Goal: Task Accomplishment & Management: Complete application form

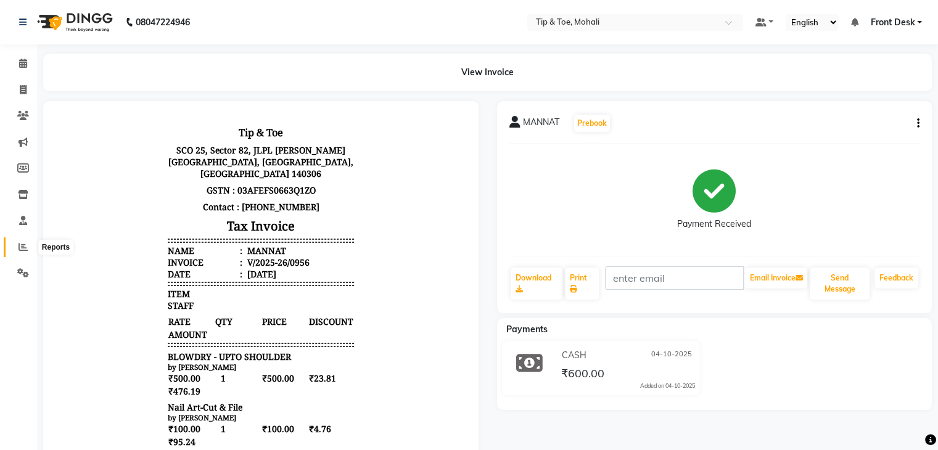
click at [26, 252] on icon at bounding box center [22, 246] width 9 height 9
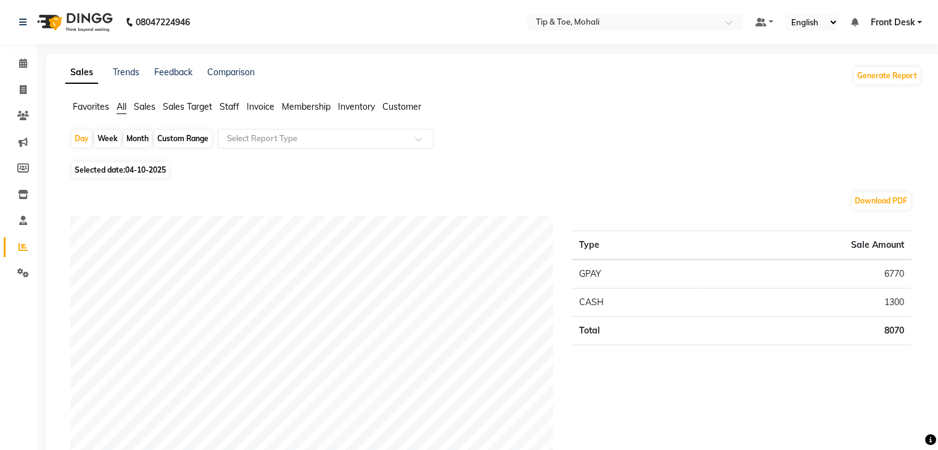
click at [230, 109] on span "Staff" at bounding box center [230, 106] width 20 height 11
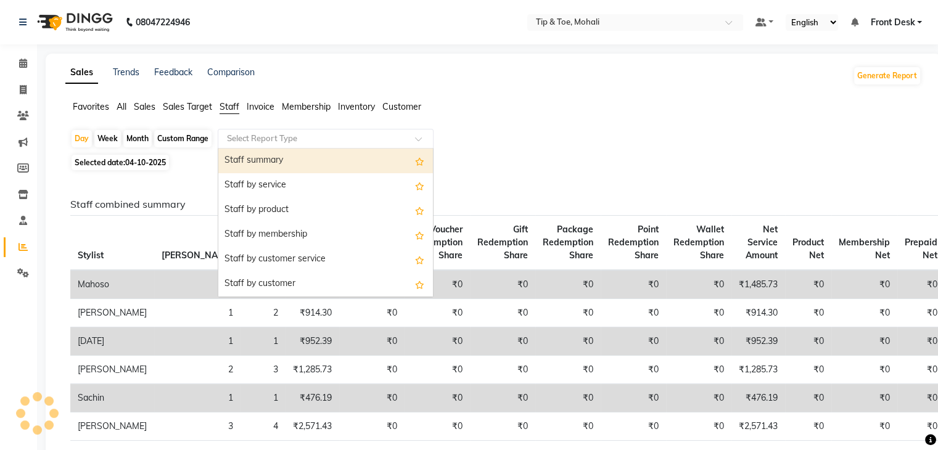
click at [249, 137] on input "text" at bounding box center [313, 139] width 178 height 12
click at [254, 158] on div "Staff summary" at bounding box center [325, 161] width 215 height 25
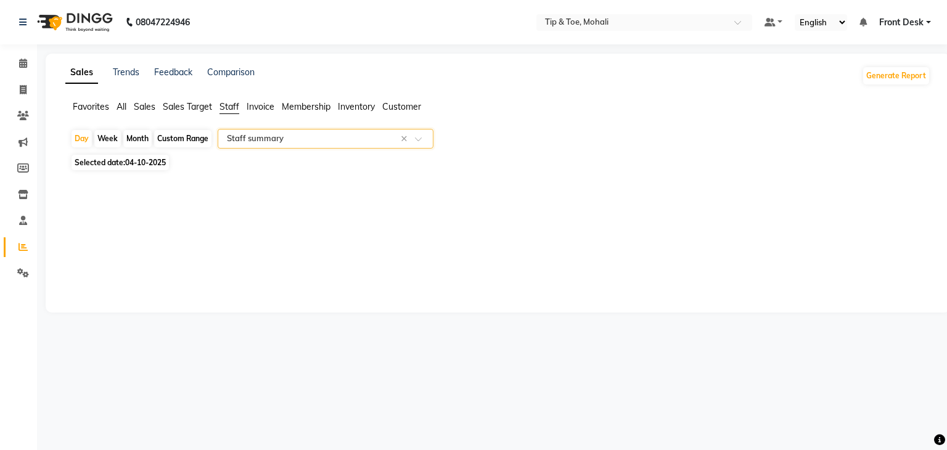
select select "full_report"
select select "pdf"
click at [20, 97] on link "Invoice" at bounding box center [19, 90] width 30 height 20
select select "service"
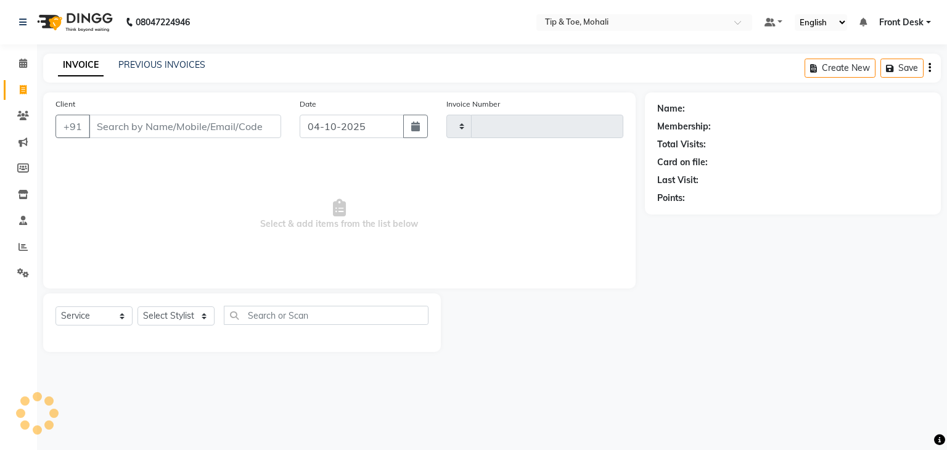
type input "0957"
select select "5835"
click at [115, 130] on input "Client" at bounding box center [185, 126] width 192 height 23
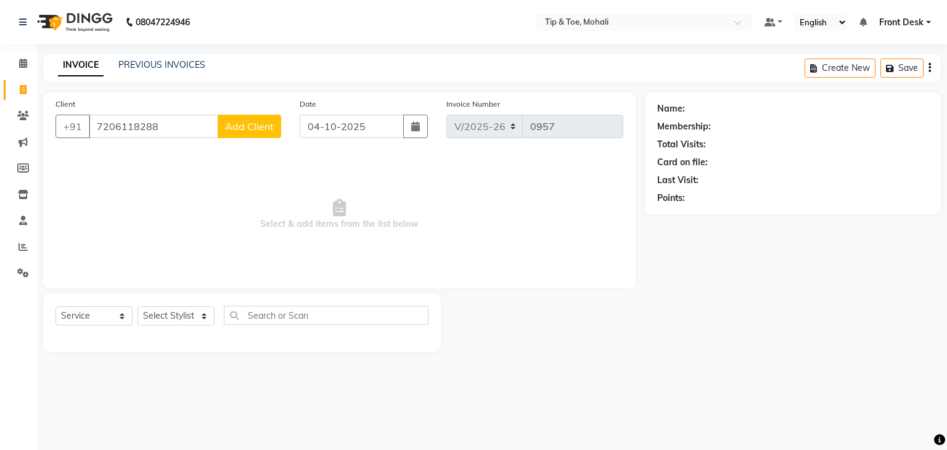
type input "7206118288"
click at [261, 123] on span "Add Client" at bounding box center [249, 126] width 49 height 12
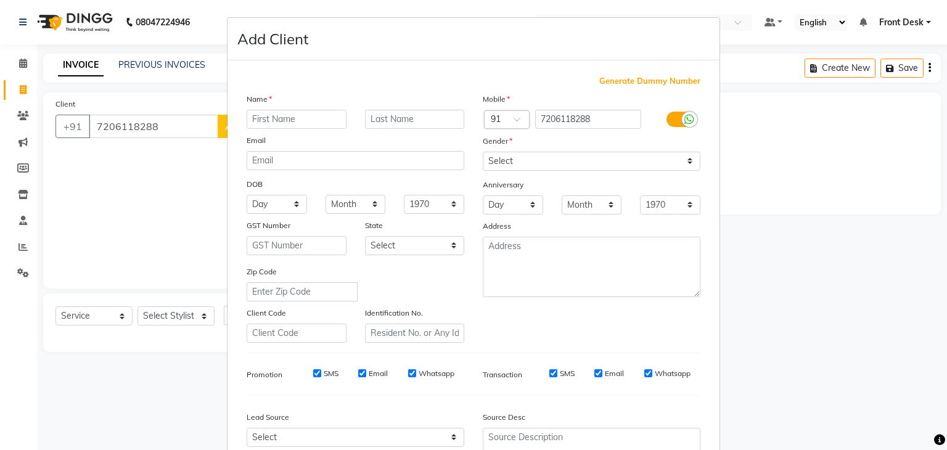
click at [271, 120] on input "text" at bounding box center [297, 119] width 100 height 19
type input "AKANSHA"
click at [509, 168] on select "Select Male Female Other Prefer Not To Say" at bounding box center [592, 161] width 218 height 19
select select "female"
click at [483, 152] on select "Select Male Female Other Prefer Not To Say" at bounding box center [592, 161] width 218 height 19
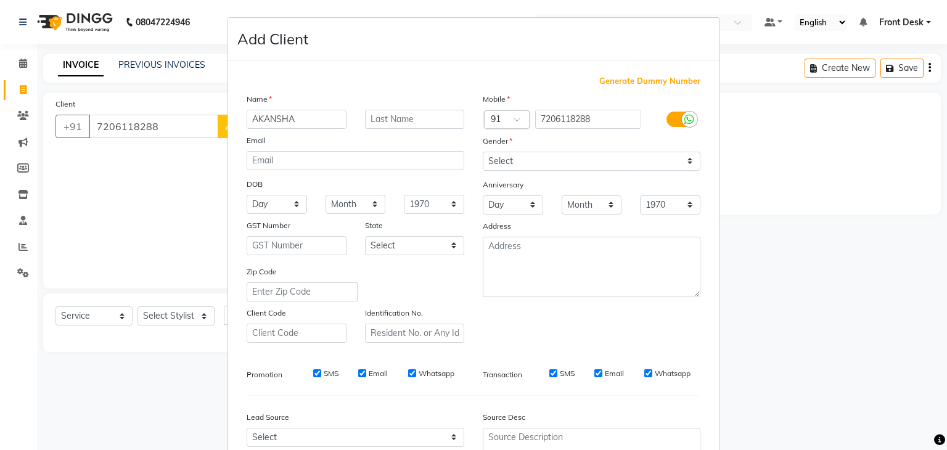
click at [313, 376] on input "SMS" at bounding box center [317, 373] width 8 height 8
checkbox input "false"
click at [358, 377] on input "Email" at bounding box center [362, 373] width 8 height 8
checkbox input "false"
click at [549, 375] on input "SMS" at bounding box center [553, 373] width 8 height 8
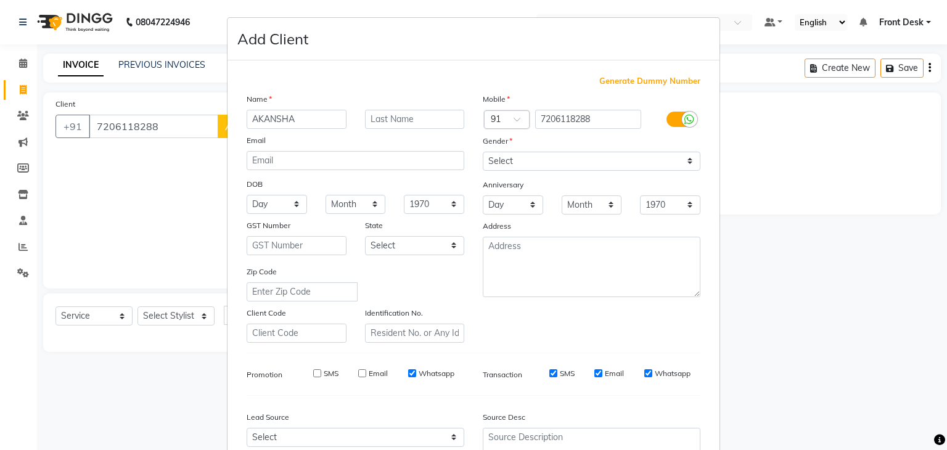
checkbox input "false"
click at [594, 377] on input "Email" at bounding box center [598, 373] width 8 height 8
checkbox input "false"
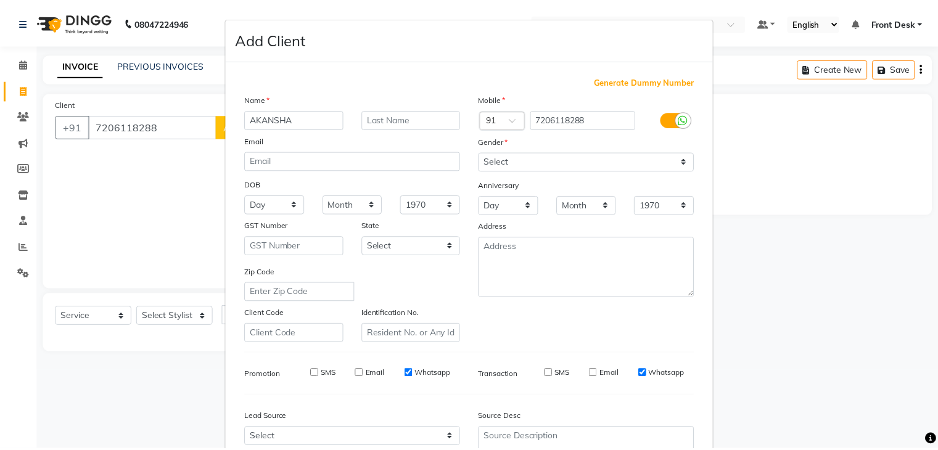
scroll to position [125, 0]
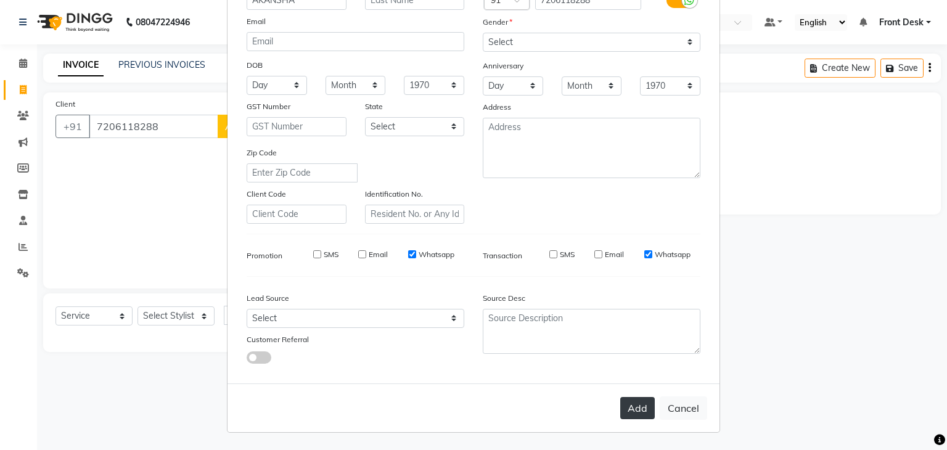
click at [629, 405] on button "Add" at bounding box center [637, 408] width 35 height 22
select select
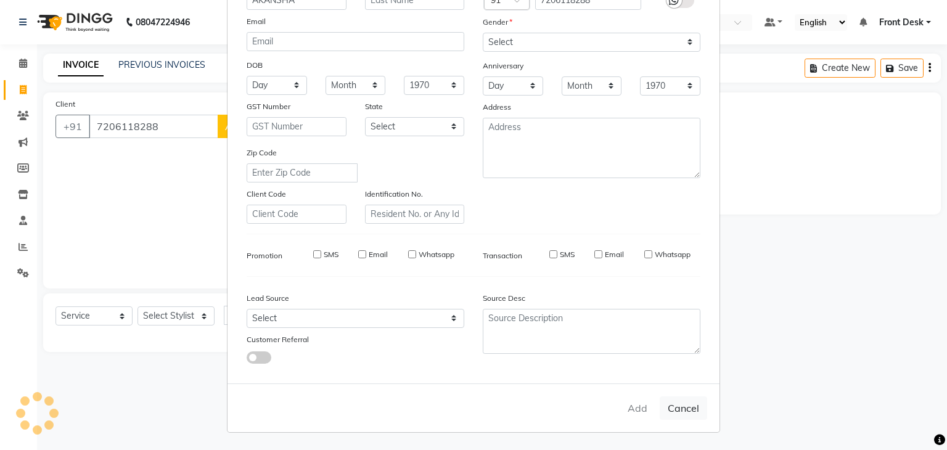
select select
checkbox input "false"
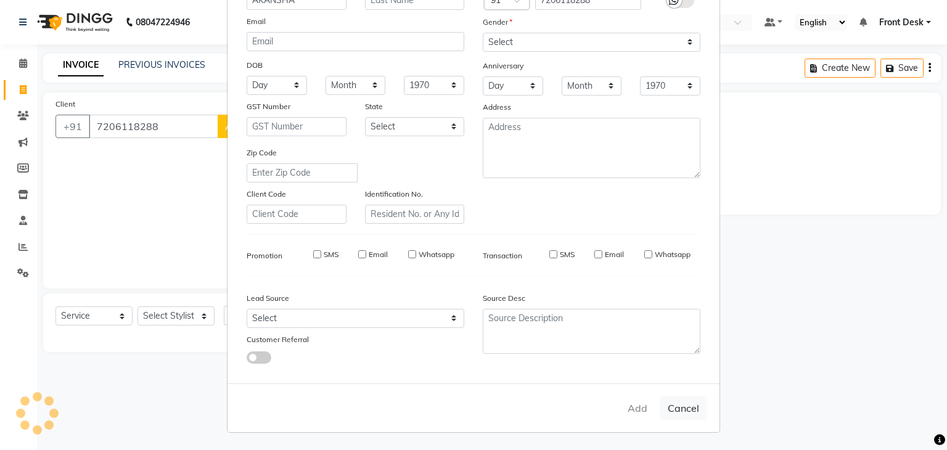
checkbox input "false"
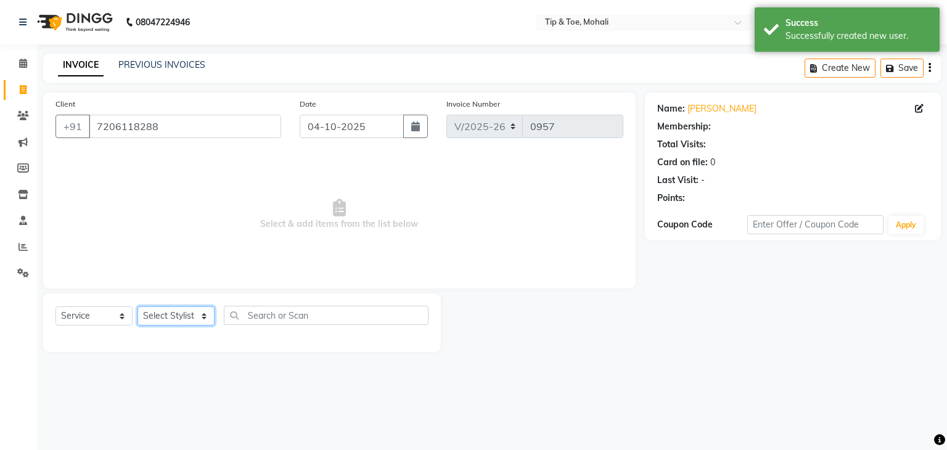
click at [192, 319] on select "Select Stylist Front Desk KAOTO KOMAL MAHOSO MONISH NICK RAJA RAJVEER SACHIN SAM" at bounding box center [176, 315] width 77 height 19
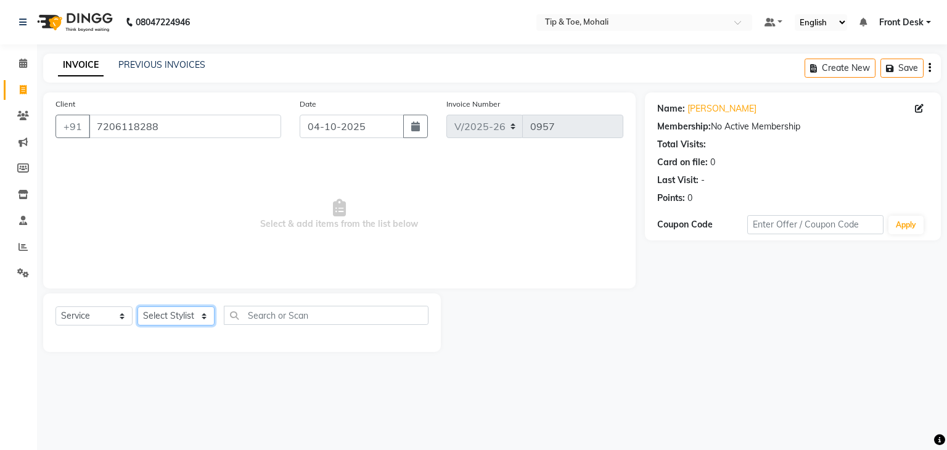
click at [195, 316] on select "Select Stylist Front Desk KAOTO KOMAL MAHOSO MONISH NICK RAJA RAJVEER SACHIN SAM" at bounding box center [176, 315] width 77 height 19
select select "43595"
click at [138, 307] on select "Select Stylist Front Desk KAOTO KOMAL MAHOSO MONISH NICK RAJA RAJVEER SACHIN SAM" at bounding box center [176, 315] width 77 height 19
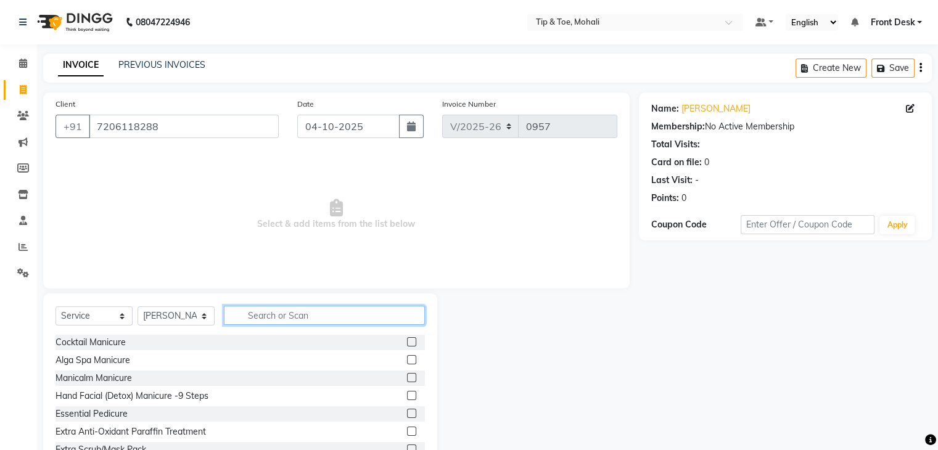
click at [249, 323] on input "text" at bounding box center [324, 315] width 201 height 19
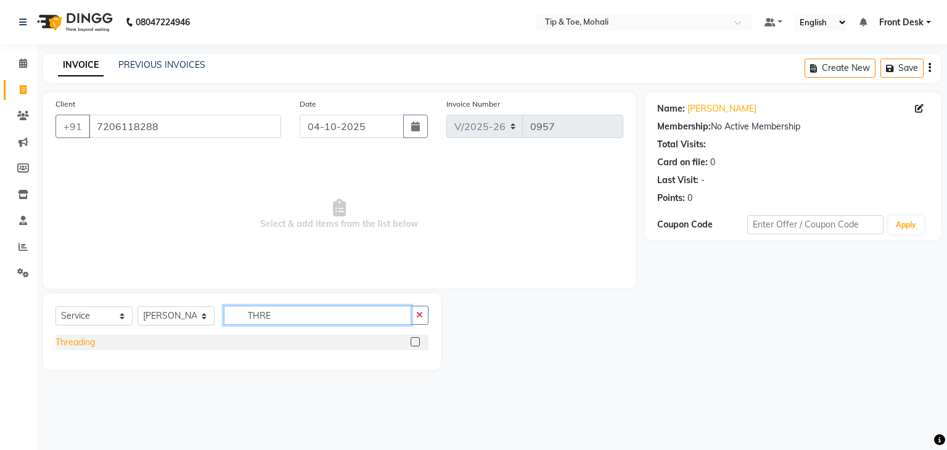
type input "THRE"
click at [81, 344] on div "Threading" at bounding box center [74, 342] width 39 height 13
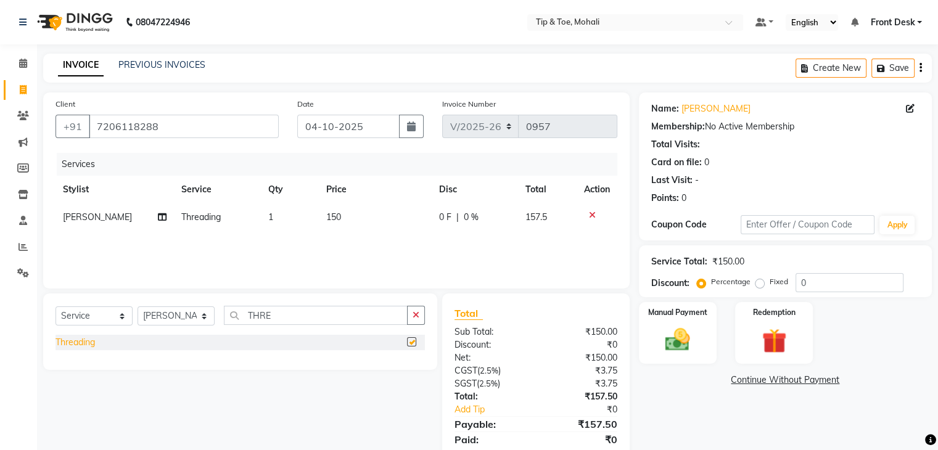
checkbox input "false"
click at [833, 277] on input "0" at bounding box center [849, 282] width 108 height 19
type input "4.7619"
click at [678, 340] on img at bounding box center [677, 341] width 41 height 30
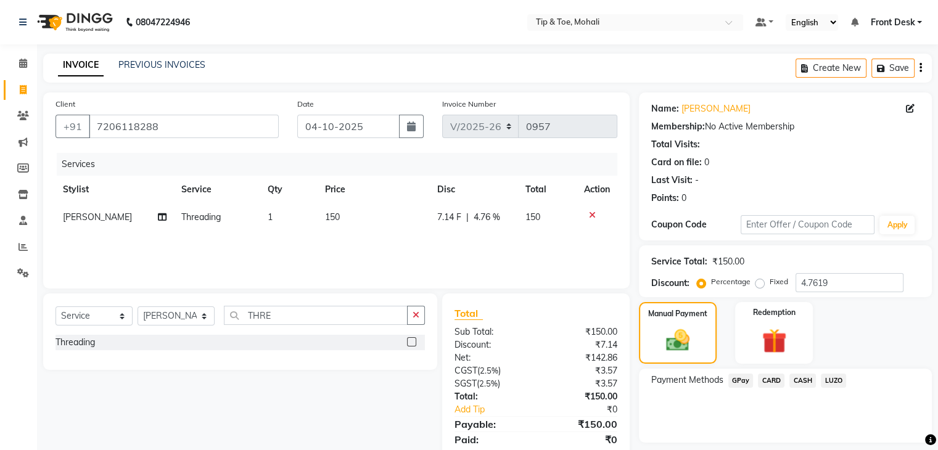
click at [741, 377] on span "GPay" at bounding box center [740, 381] width 25 height 14
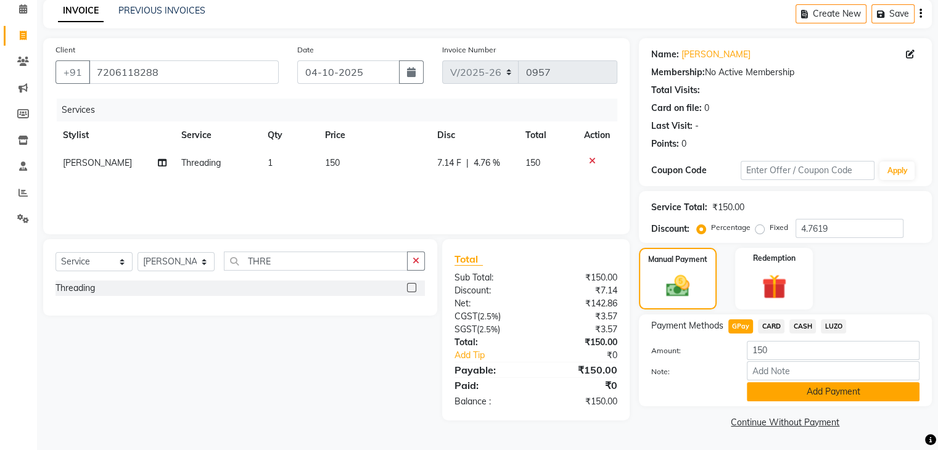
click at [802, 390] on button "Add Payment" at bounding box center [833, 391] width 173 height 19
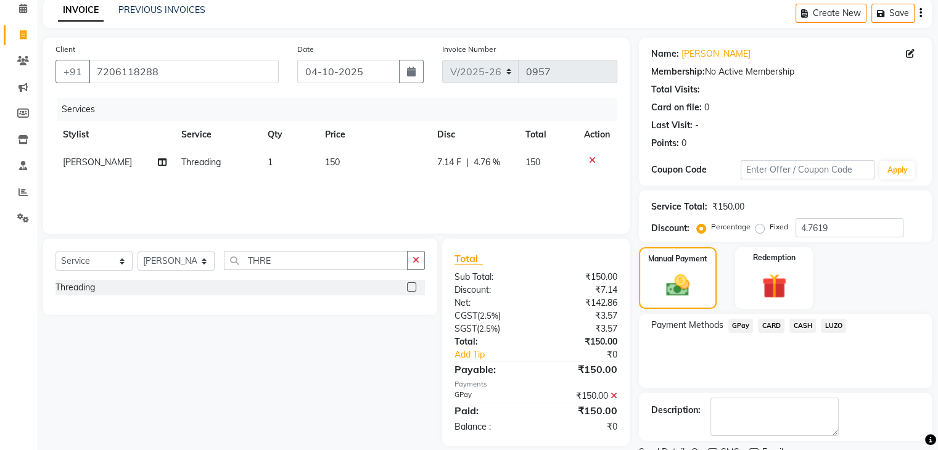
scroll to position [105, 0]
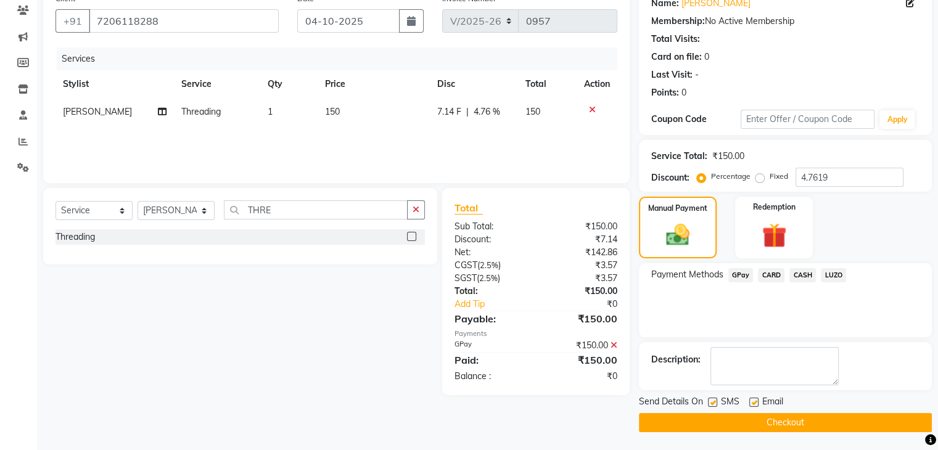
click at [784, 432] on main "INVOICE PREVIOUS INVOICES Create New Save Client +91 7206118288 Date 04-10-2025…" at bounding box center [487, 199] width 901 height 503
click at [775, 417] on button "Checkout" at bounding box center [785, 422] width 293 height 19
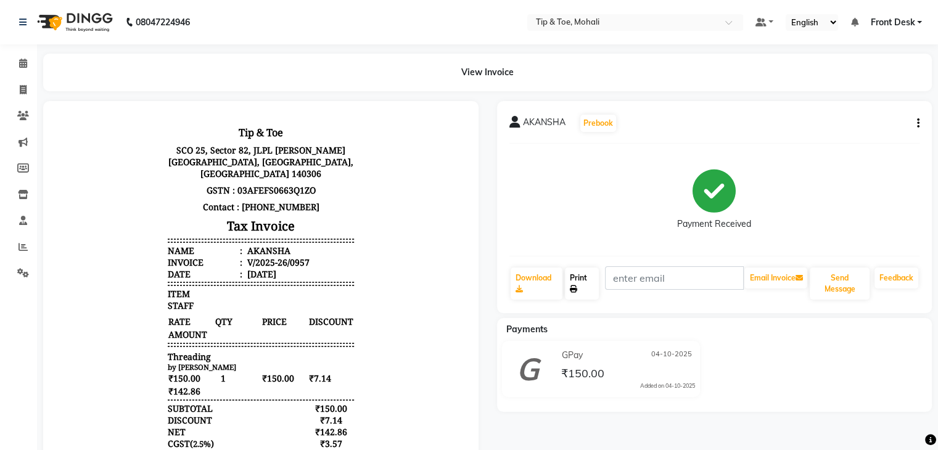
click at [583, 274] on link "Print" at bounding box center [582, 284] width 34 height 32
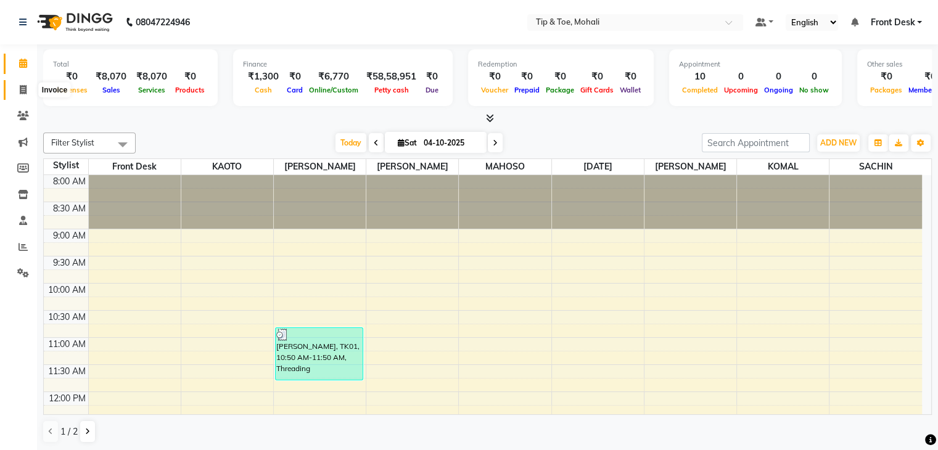
click at [22, 93] on icon at bounding box center [23, 89] width 7 height 9
select select "service"
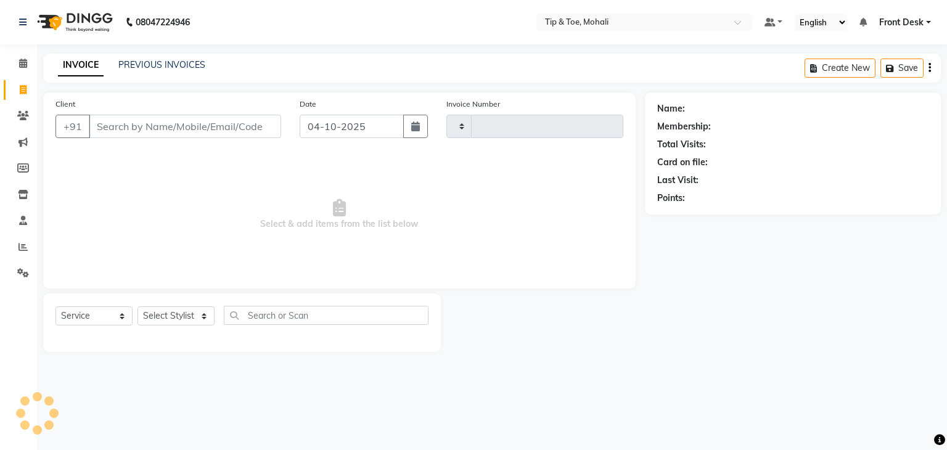
type input "0958"
select select "5835"
click at [154, 60] on link "PREVIOUS INVOICES" at bounding box center [161, 64] width 87 height 11
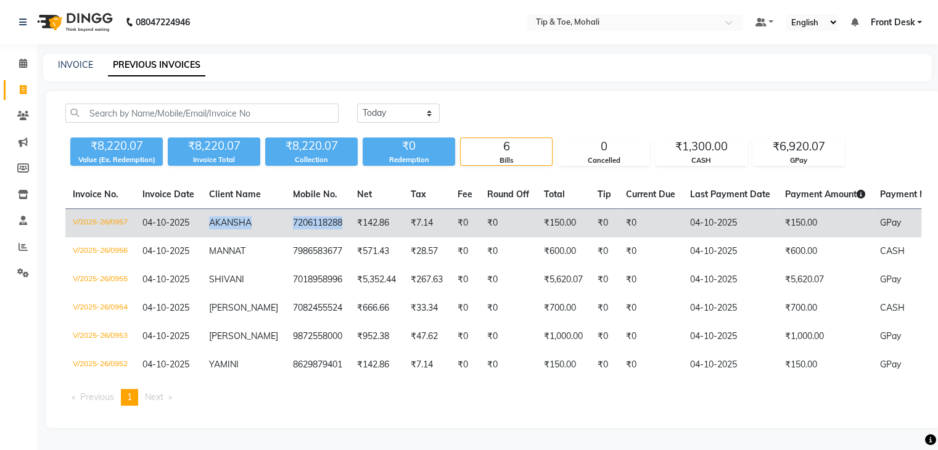
drag, startPoint x: 208, startPoint y: 220, endPoint x: 329, endPoint y: 231, distance: 121.4
click at [329, 231] on tr "V/2025-26/0957 04-10-2025 AKANSHA 7206118288 ₹142.86 ₹7.14 ₹0 ₹0 ₹150.00 ₹0 ₹0 …" at bounding box center [576, 223] width 1023 height 29
copy tr "AKANSHA 7206118288"
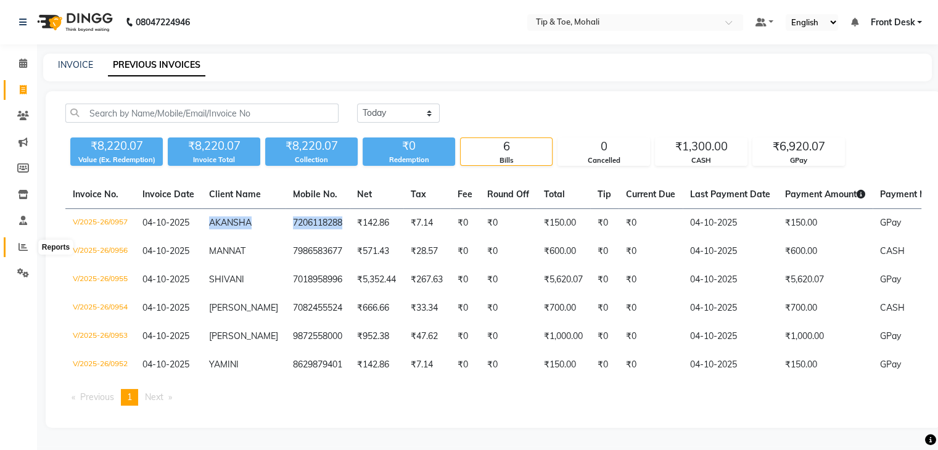
click at [20, 253] on span at bounding box center [23, 247] width 22 height 14
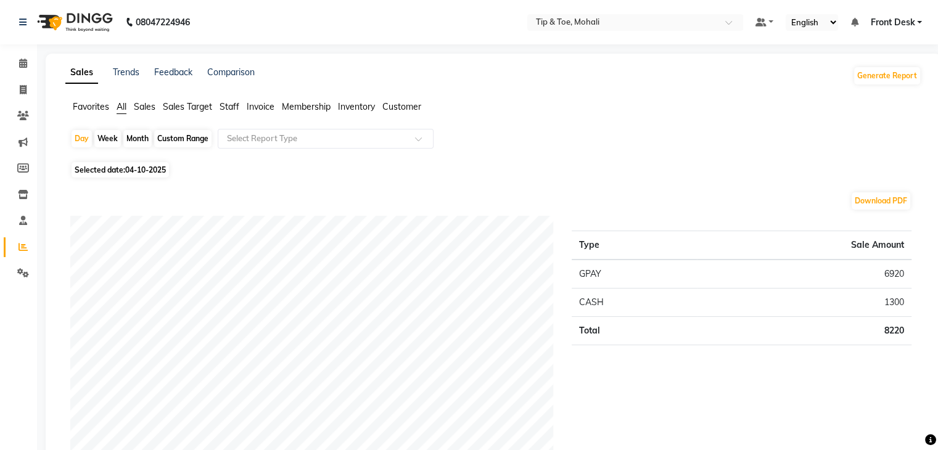
click at [229, 107] on span "Staff" at bounding box center [230, 106] width 20 height 11
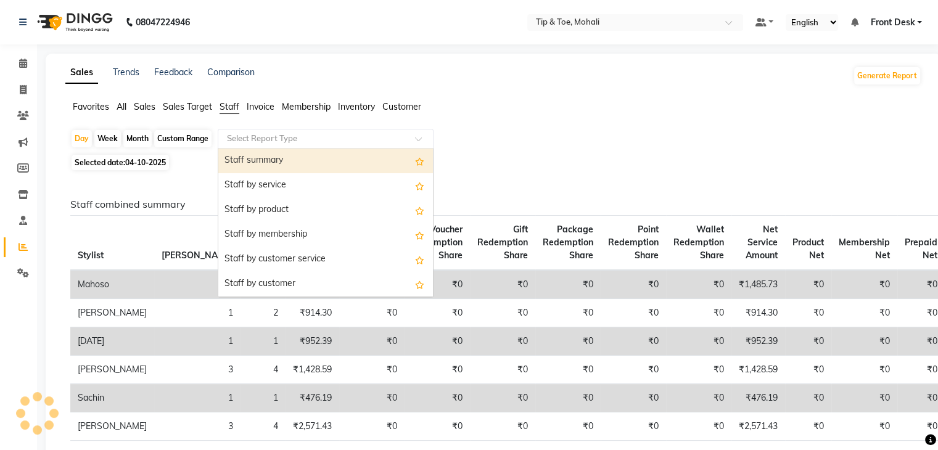
drag, startPoint x: 237, startPoint y: 131, endPoint x: 241, endPoint y: 161, distance: 29.9
click at [241, 149] on ng-select "Select Report Type Staff summary Staff by service Staff by product Staff by mem…" at bounding box center [326, 139] width 216 height 20
click at [241, 161] on div "Staff summary" at bounding box center [325, 161] width 215 height 25
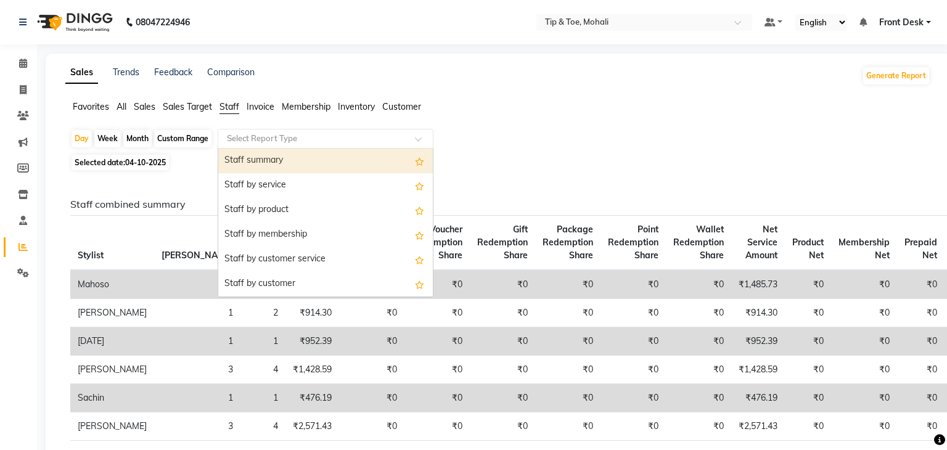
select select "full_report"
select select "pdf"
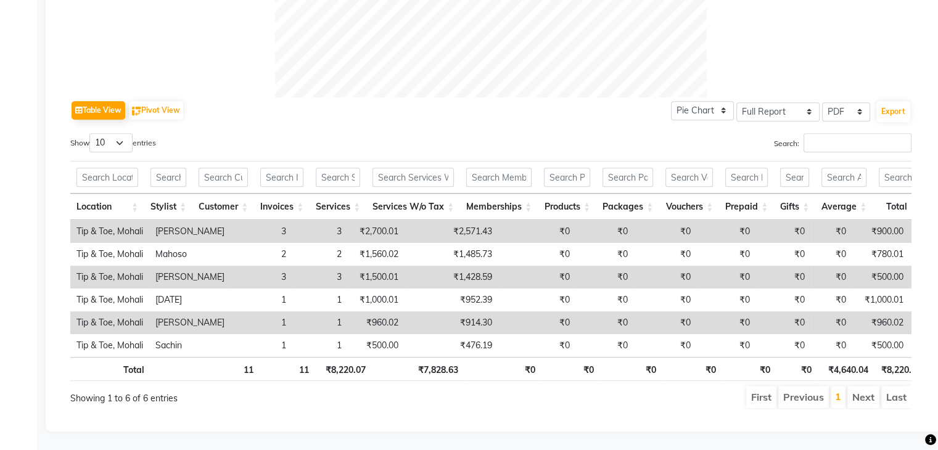
scroll to position [551, 0]
